Goal: Task Accomplishment & Management: Complete application form

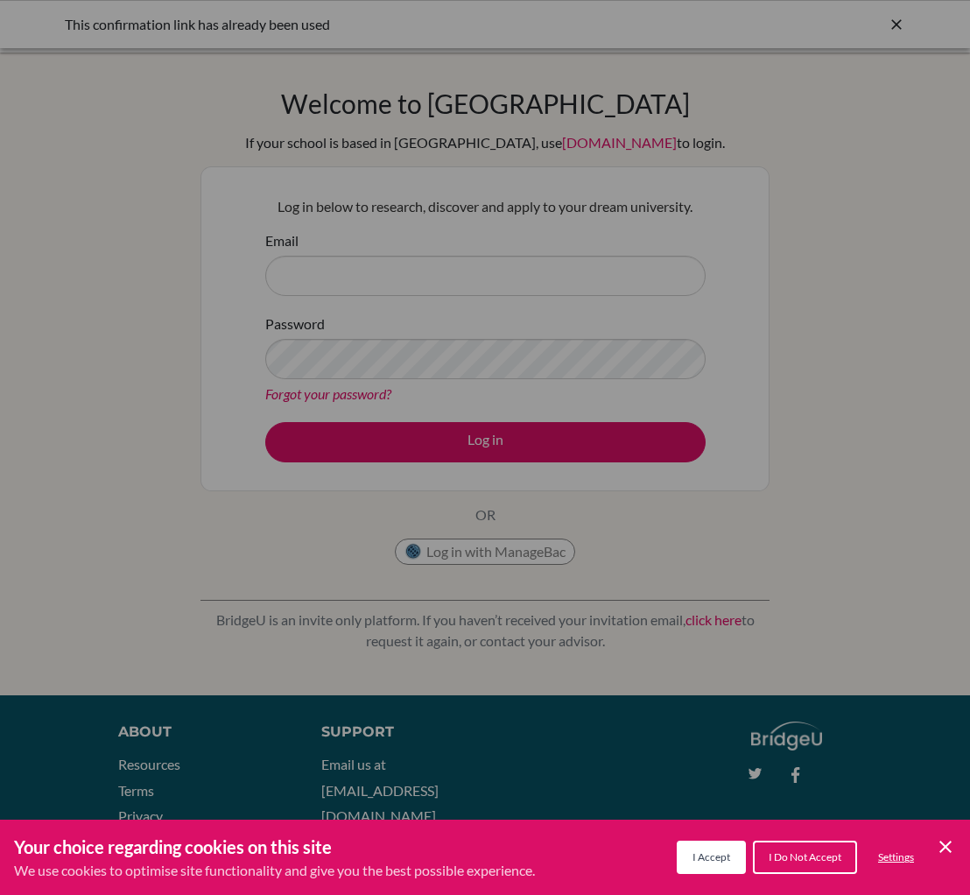
click at [702, 852] on span "I Accept" at bounding box center [711, 856] width 38 height 13
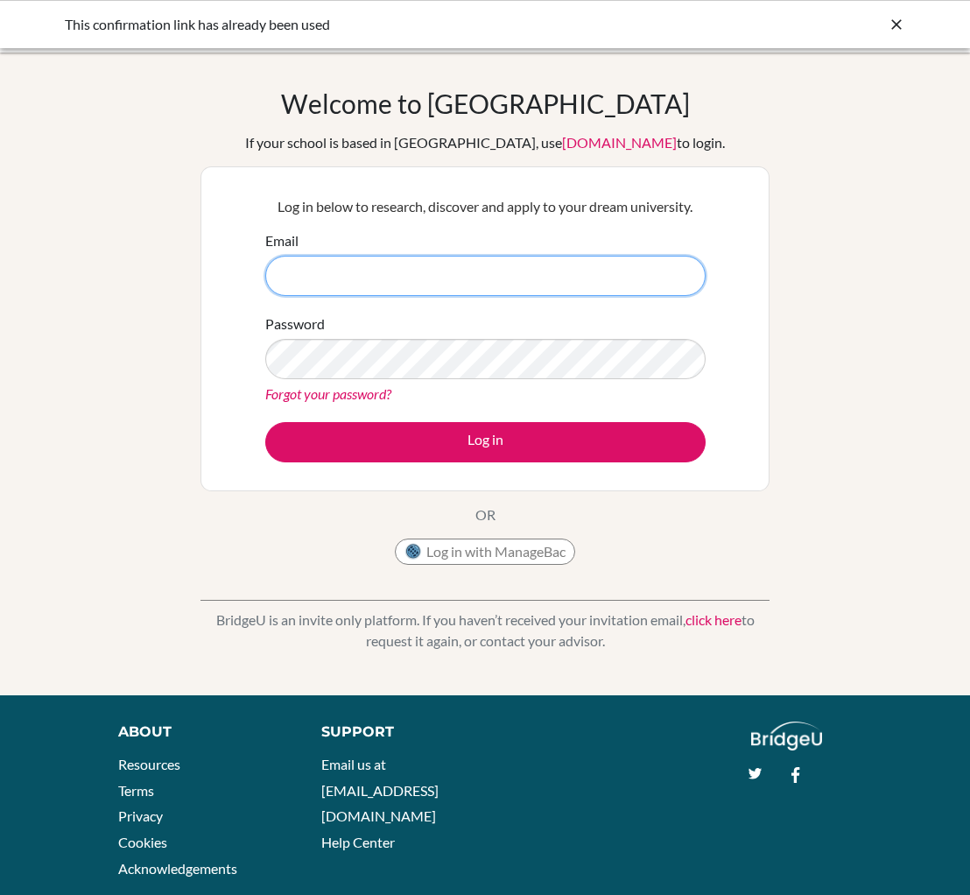
click at [334, 259] on input "Email" at bounding box center [485, 276] width 440 height 40
type input "nclark@thschool.edu.vn"
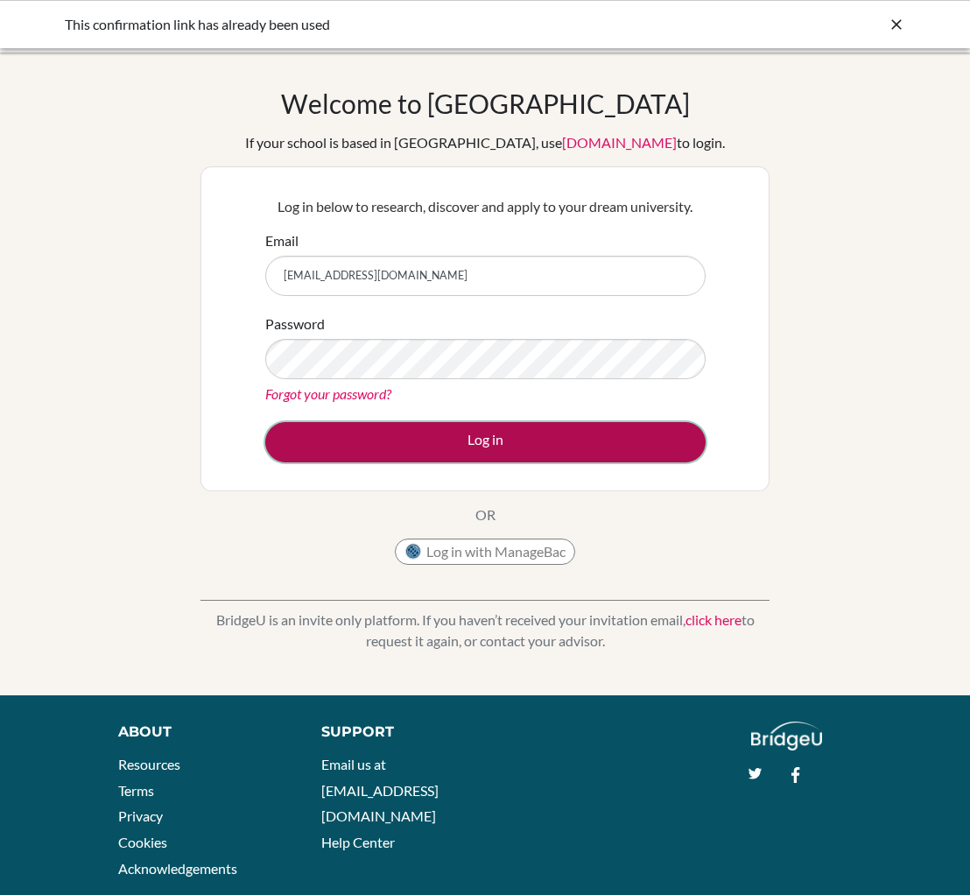
click at [453, 447] on button "Log in" at bounding box center [485, 442] width 440 height 40
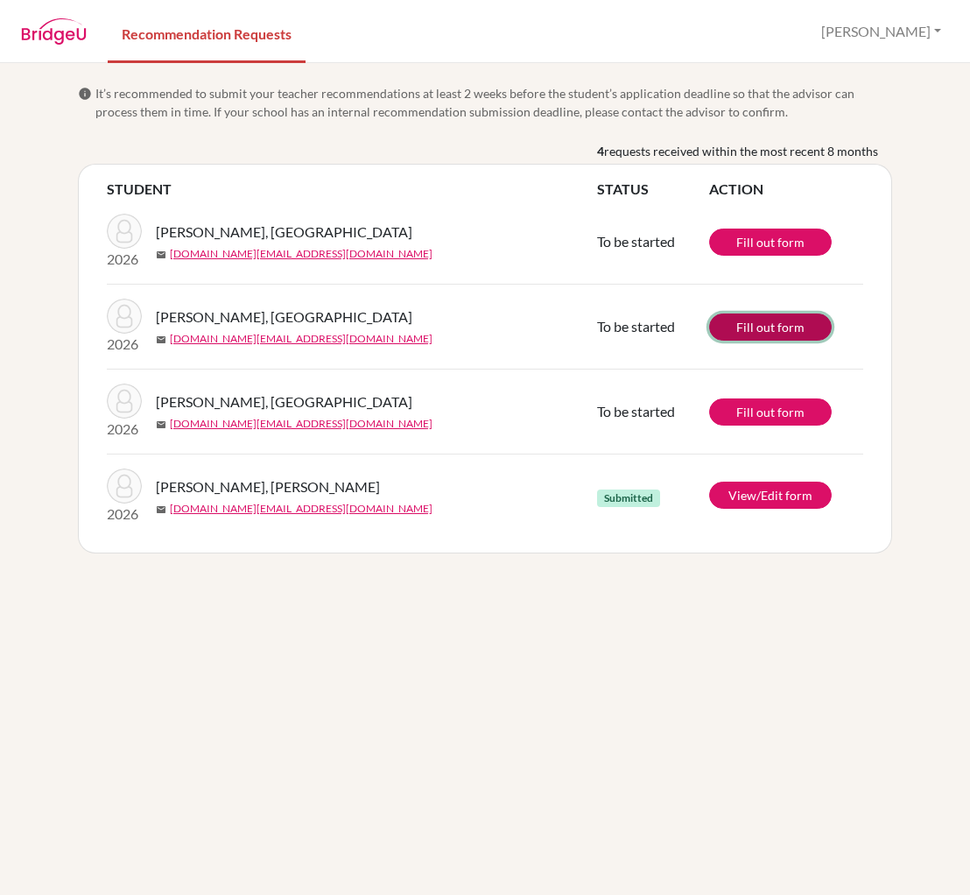
click at [767, 328] on link "Fill out form" at bounding box center [770, 326] width 123 height 27
